Goal: Task Accomplishment & Management: Manage account settings

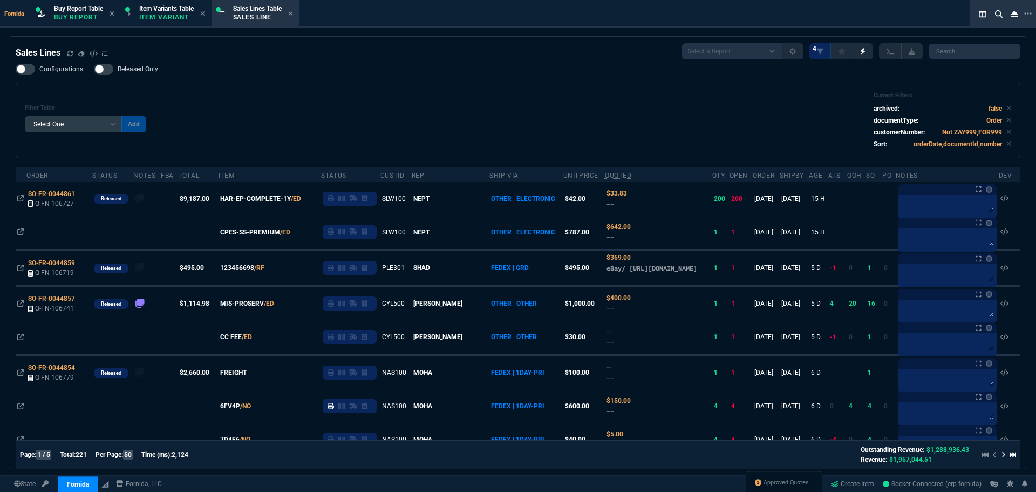
select select "1: BROV"
select select
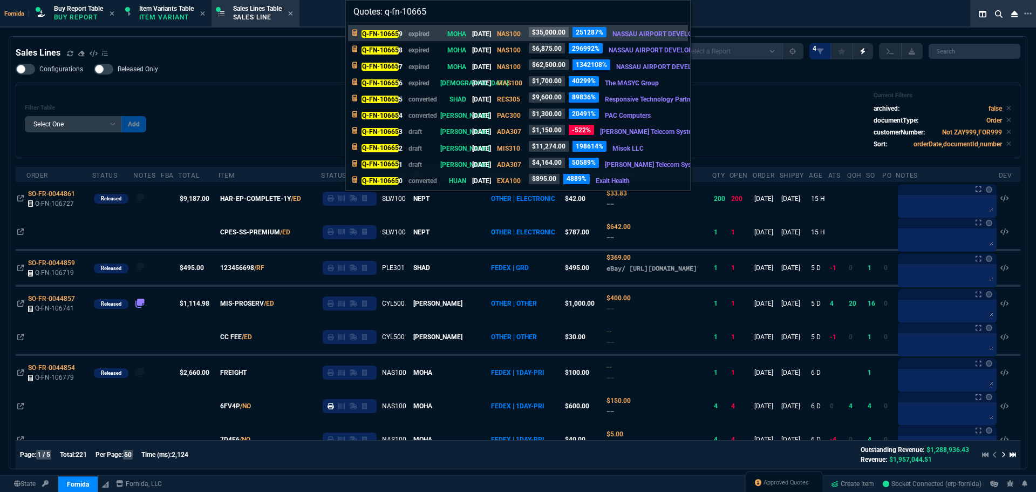
type input "Quotes: q-fn-106656"
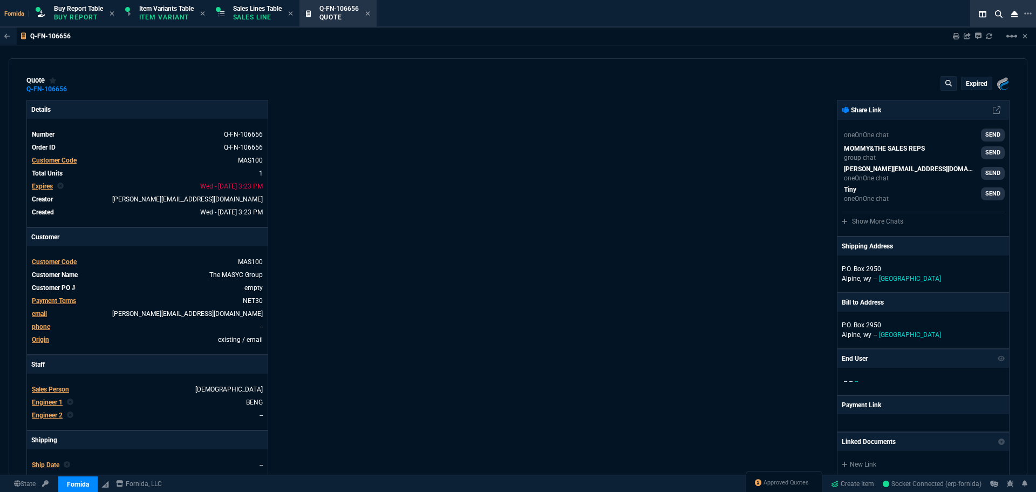
type input "28"
type input "471"
type input "10"
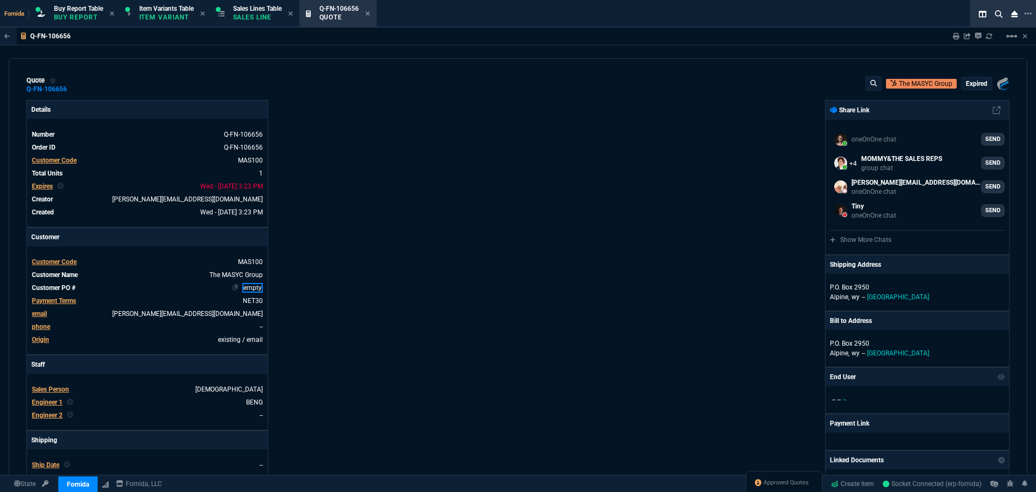
click at [258, 285] on link "empty" at bounding box center [252, 288] width 21 height 10
click at [979, 93] on div "quote Q-FN-106656 The MASYC Group expired Fornida, LLC [STREET_ADDRESS]" at bounding box center [517, 84] width 983 height 17
click at [974, 84] on p "expired" at bounding box center [977, 83] width 22 height 9
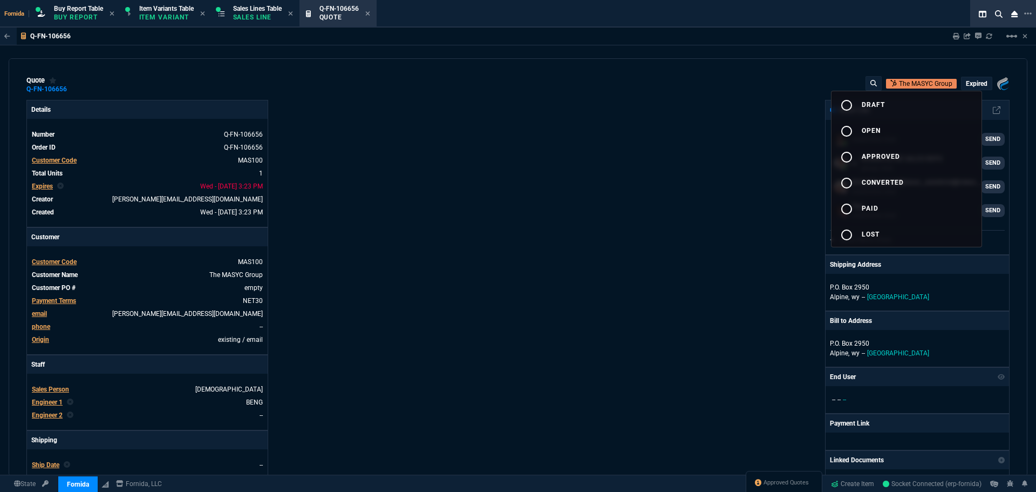
drag, startPoint x: 942, startPoint y: 107, endPoint x: 502, endPoint y: 193, distance: 448.2
click at [942, 107] on button "radio_button_unchecked draft" at bounding box center [907, 104] width 150 height 26
click at [502, 193] on div at bounding box center [518, 246] width 1036 height 492
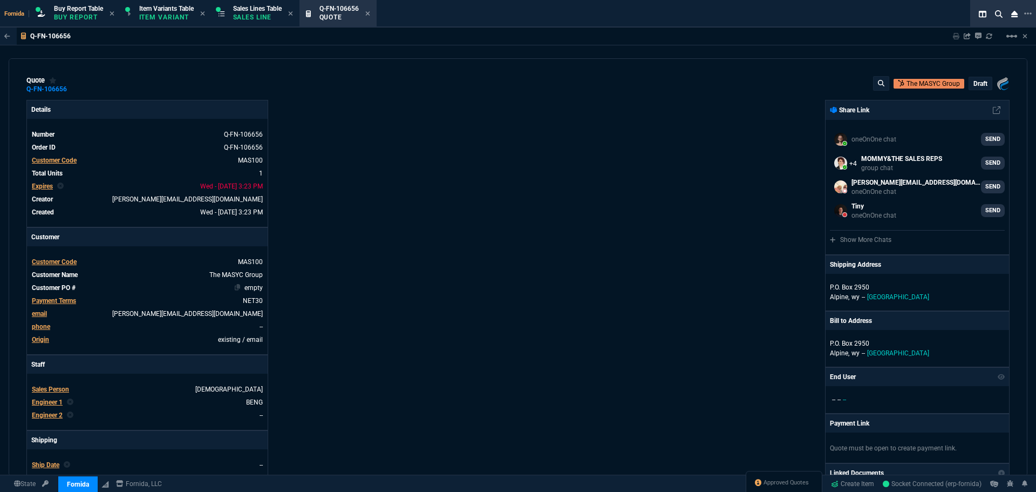
type input "28"
type input "471"
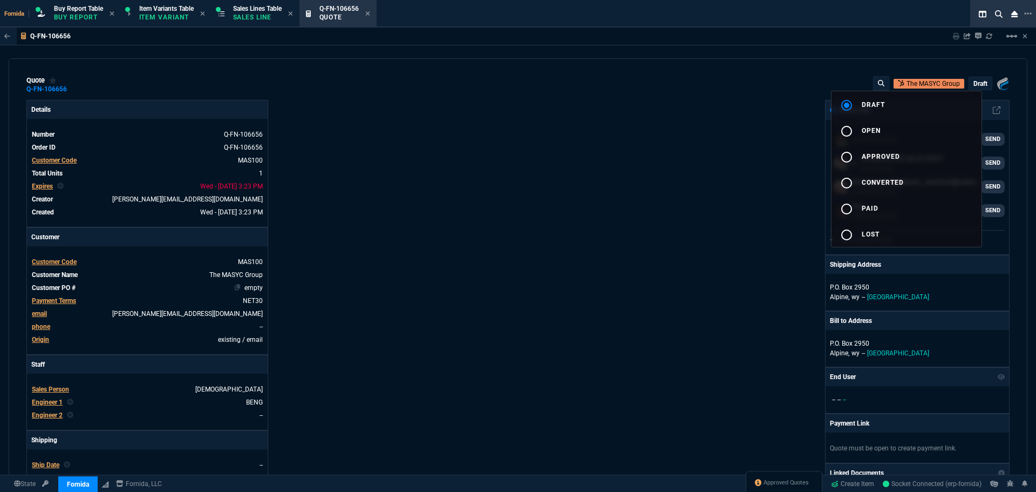
type input "10"
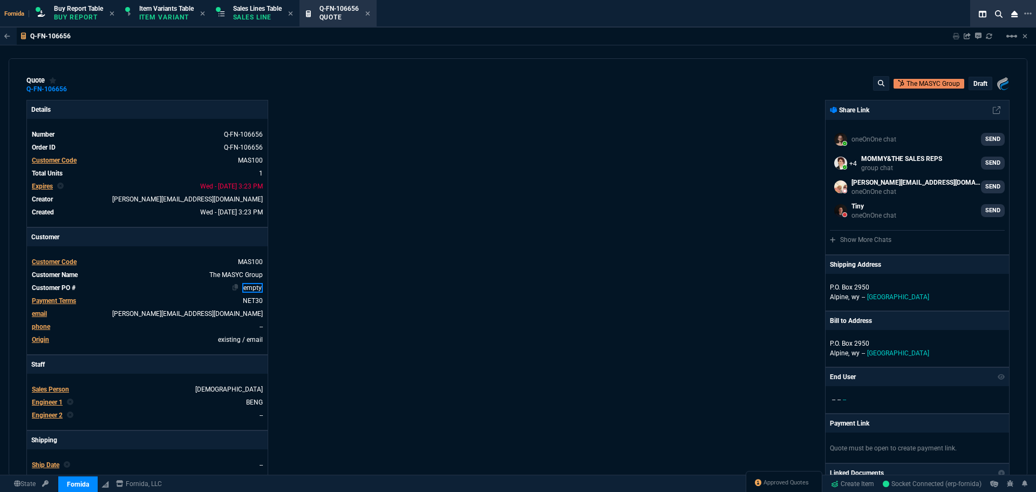
click at [251, 284] on link "empty" at bounding box center [252, 288] width 21 height 10
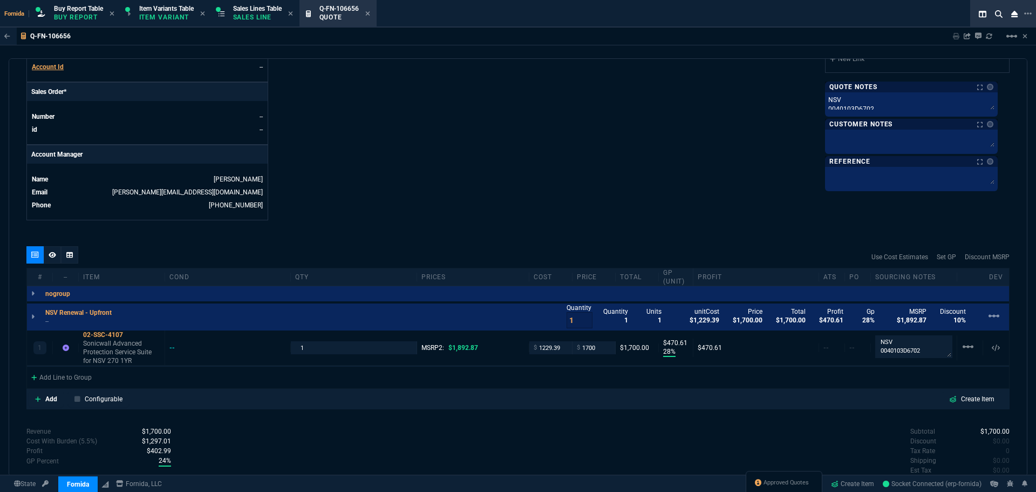
scroll to position [358, 0]
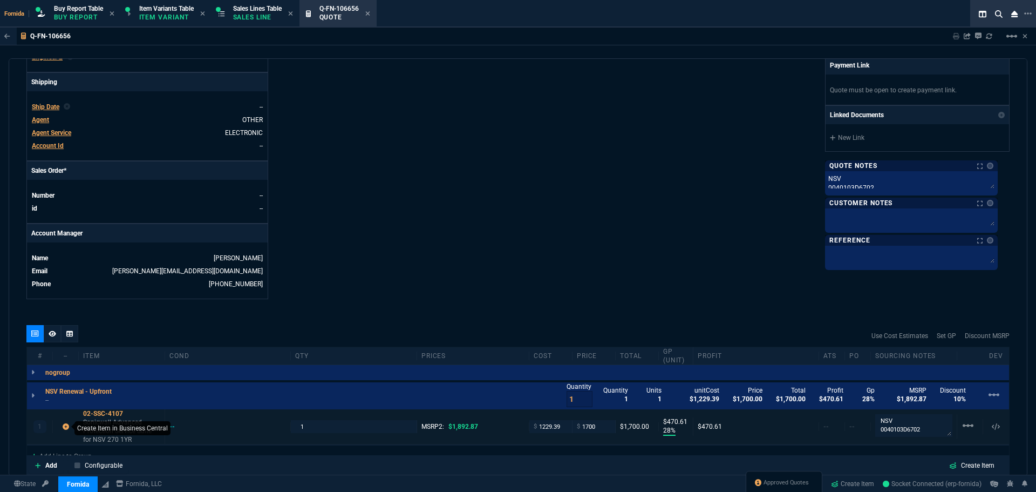
click at [64, 429] on icon at bounding box center [66, 426] width 6 height 6
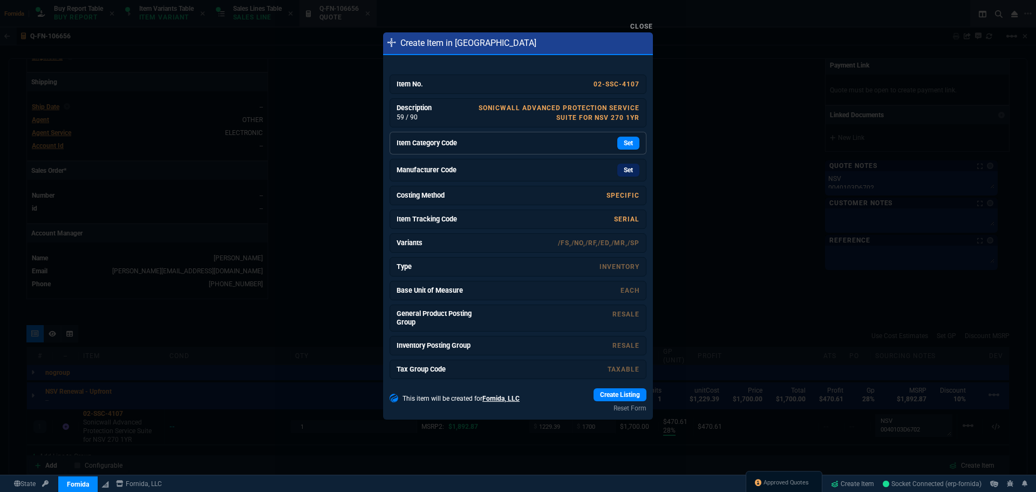
click at [540, 145] on div "Set" at bounding box center [559, 143] width 162 height 13
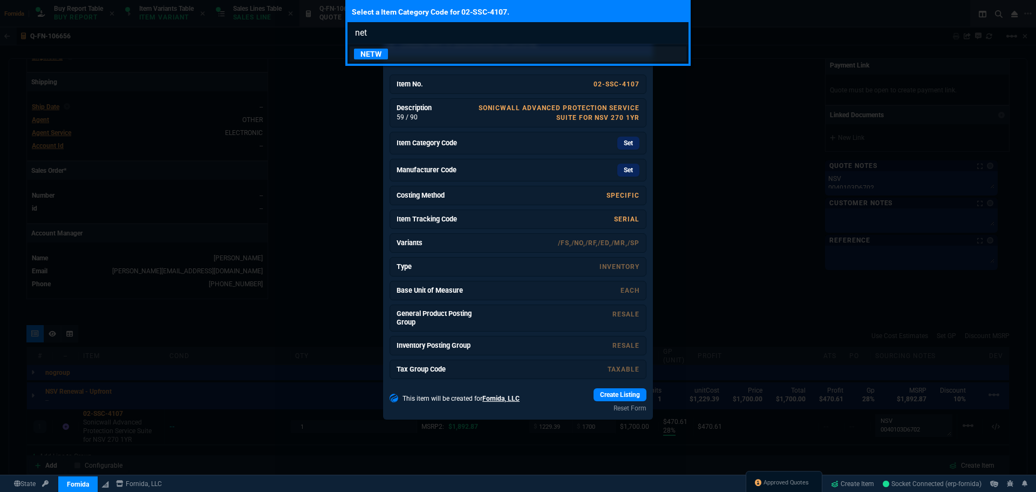
type input "net"
click at [405, 62] on div "NETW" at bounding box center [517, 53] width 341 height 19
click at [441, 54] on link "NETW" at bounding box center [518, 53] width 337 height 15
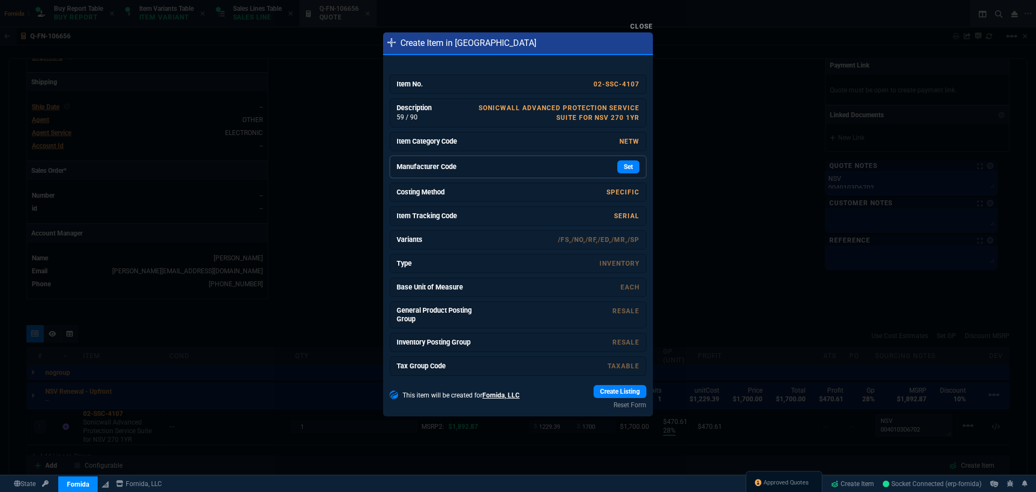
click at [501, 172] on div "Set" at bounding box center [559, 166] width 162 height 13
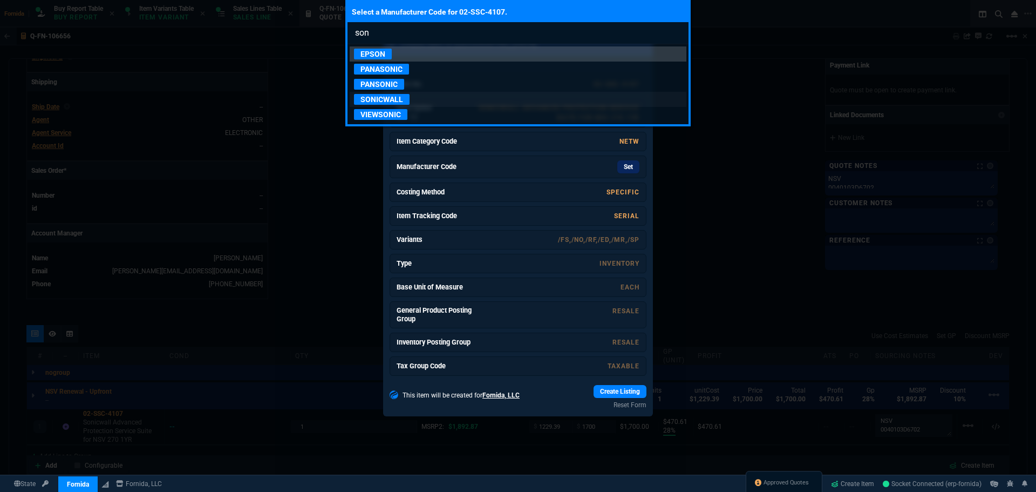
type input "son"
click at [403, 100] on p "SONICWALL" at bounding box center [382, 99] width 56 height 11
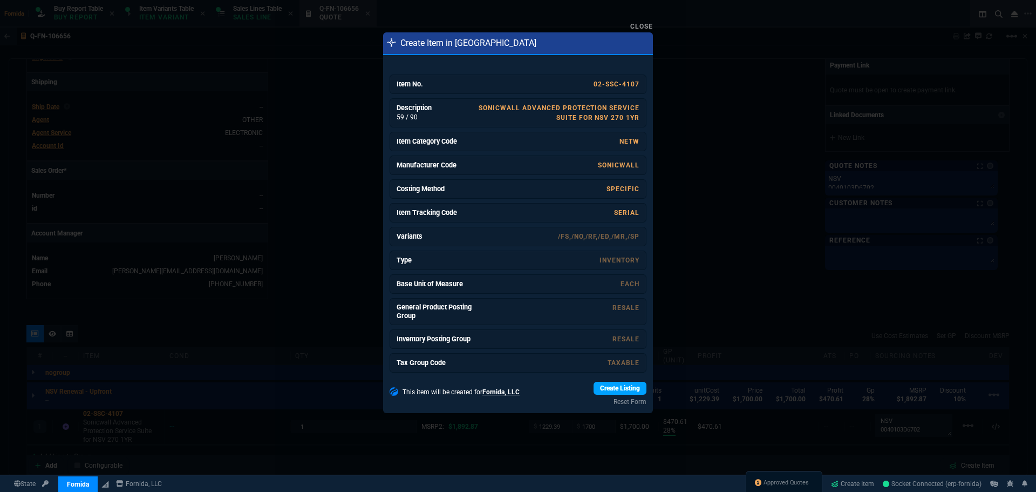
click at [615, 386] on link "Create Listing" at bounding box center [620, 387] width 53 height 13
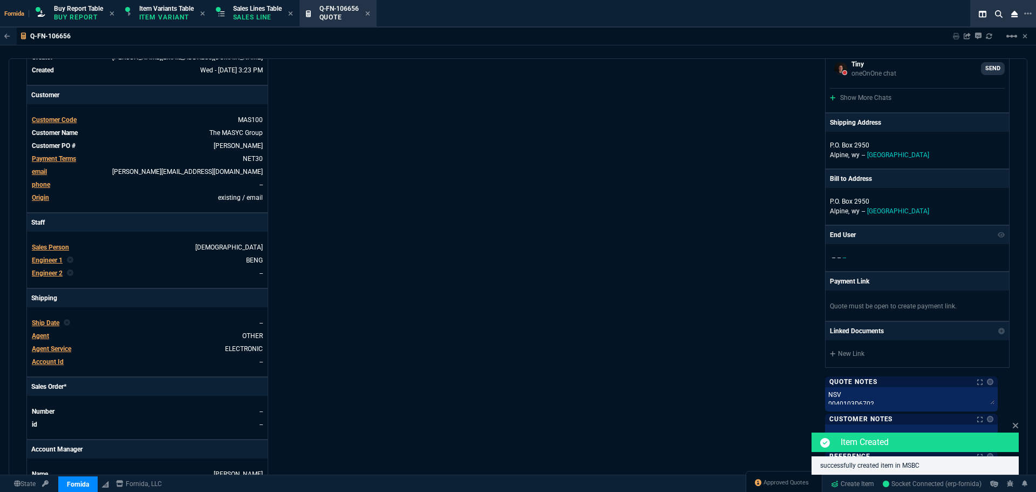
scroll to position [0, 0]
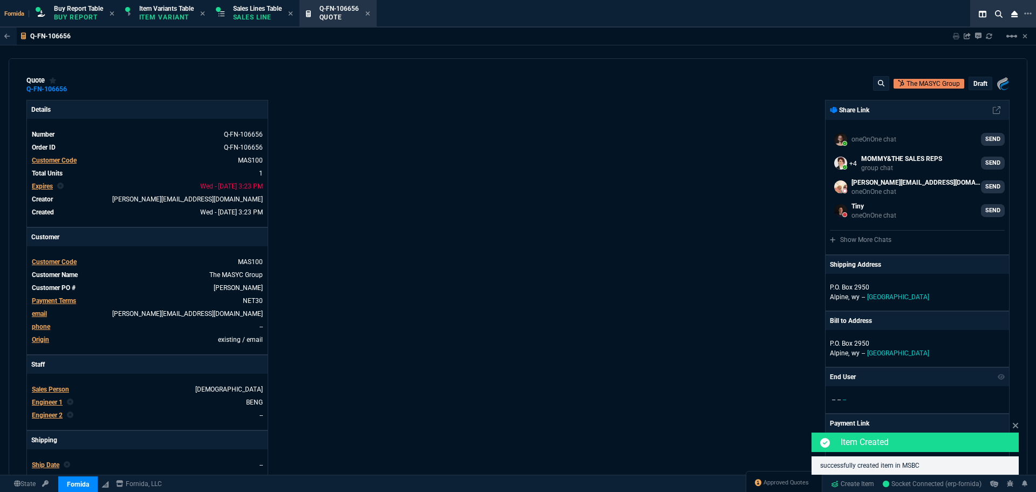
click at [981, 85] on p "draft" at bounding box center [980, 83] width 14 height 9
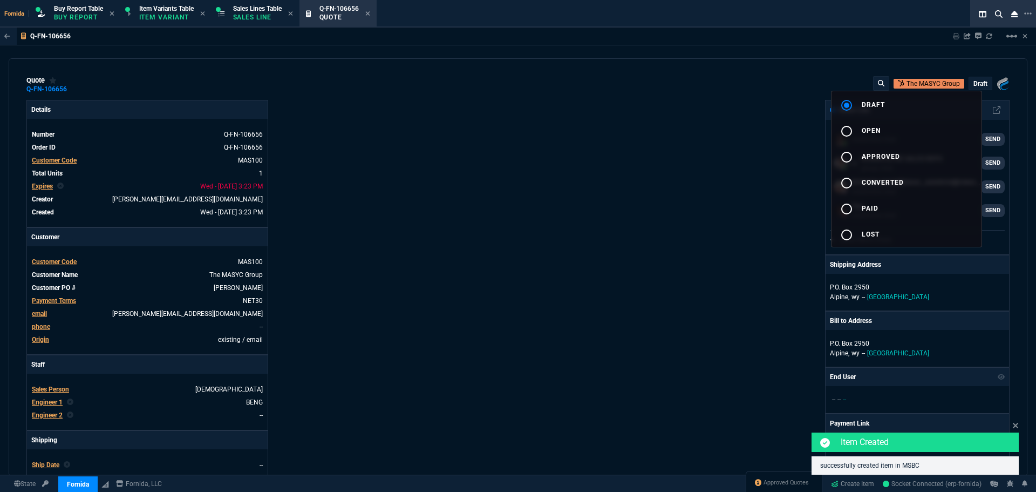
drag, startPoint x: 921, startPoint y: 167, endPoint x: 353, endPoint y: 167, distance: 567.6
click at [919, 167] on button "radio_button_unchecked approved" at bounding box center [907, 156] width 150 height 26
click at [353, 167] on div at bounding box center [518, 246] width 1036 height 492
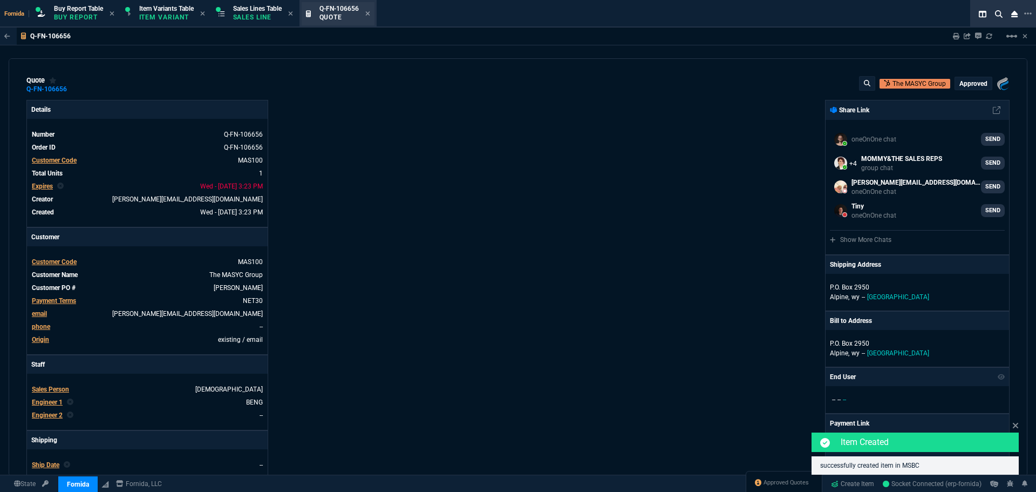
type input "28"
type input "471"
type input "10"
click at [370, 14] on icon at bounding box center [367, 13] width 4 height 4
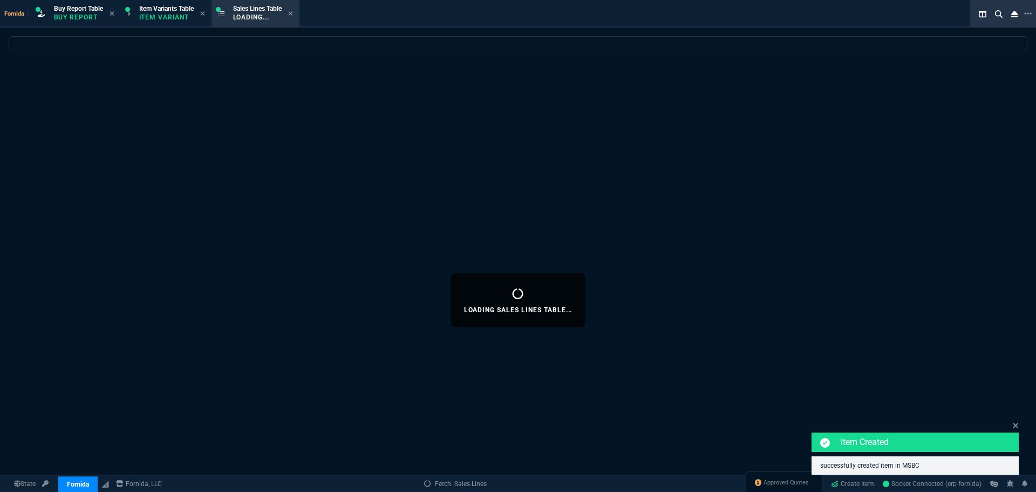
select select
